Goal: Understand process/instructions: Learn how to perform a task or action

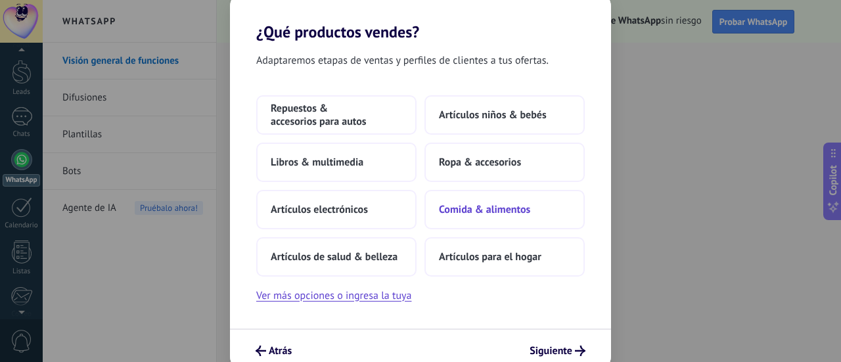
click at [509, 213] on span "Comida & alimentos" at bounding box center [484, 209] width 91 height 13
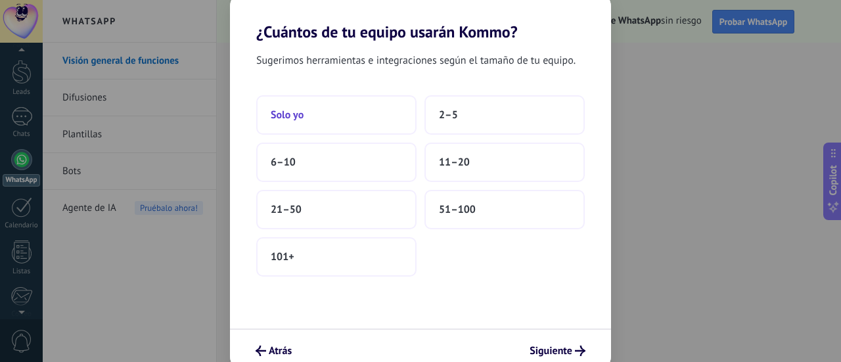
click at [329, 124] on button "Solo yo" at bounding box center [336, 114] width 160 height 39
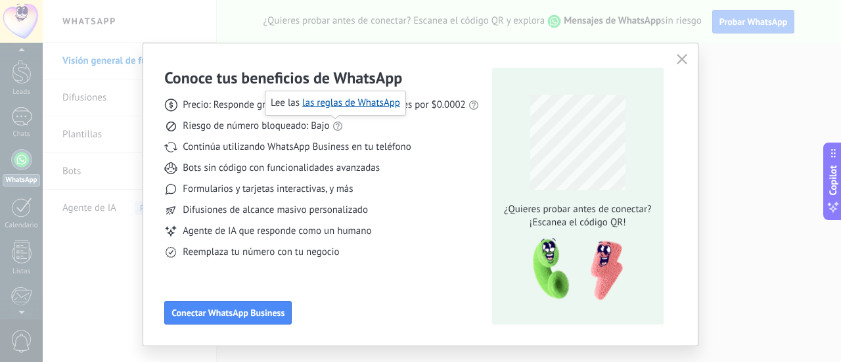
click at [336, 128] on icon at bounding box center [337, 126] width 11 height 11
click at [346, 103] on link "las reglas de WhatsApp" at bounding box center [351, 103] width 98 height 12
click at [677, 58] on icon "button" at bounding box center [682, 59] width 11 height 11
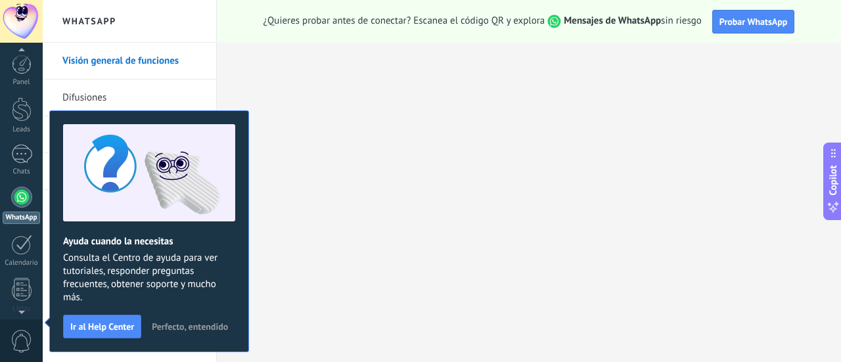
scroll to position [37, 0]
